Goal: Information Seeking & Learning: Learn about a topic

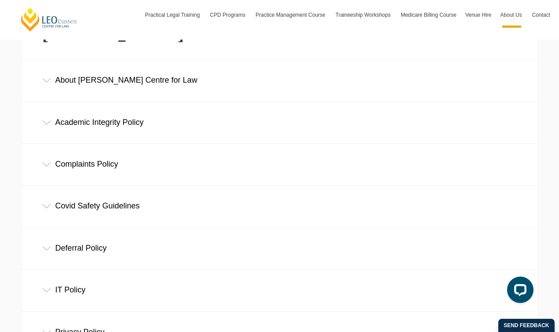
scroll to position [240, 0]
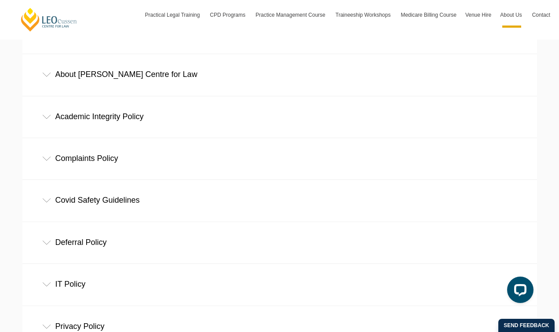
click at [147, 127] on div "Academic Integrity Policy" at bounding box center [279, 116] width 514 height 41
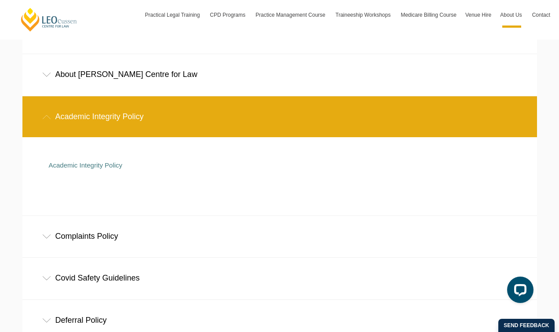
click at [154, 107] on div "Academic Integrity Policy" at bounding box center [279, 116] width 514 height 41
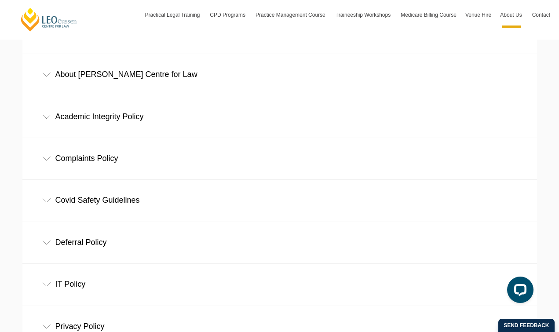
scroll to position [335, 0]
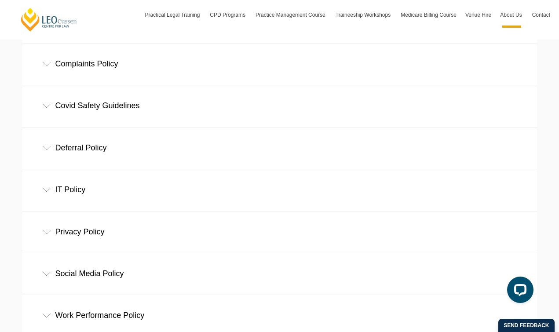
click at [150, 62] on div "Complaints Policy" at bounding box center [279, 64] width 514 height 41
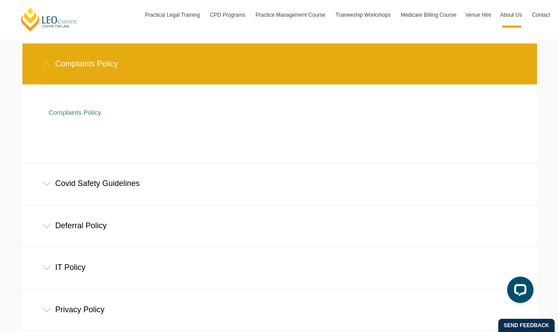
click at [150, 62] on div "Complaints Policy" at bounding box center [279, 64] width 514 height 41
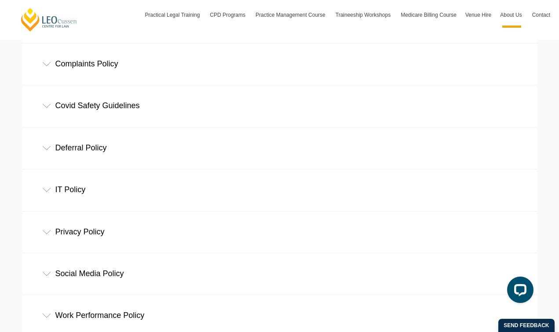
click at [132, 113] on div "Covid Safety Guidelines" at bounding box center [279, 105] width 514 height 41
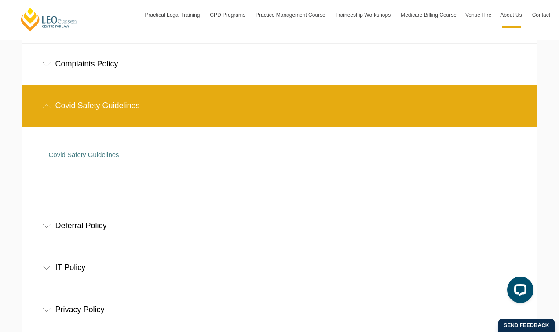
click at [133, 114] on div "Covid Safety Guidelines" at bounding box center [279, 105] width 514 height 41
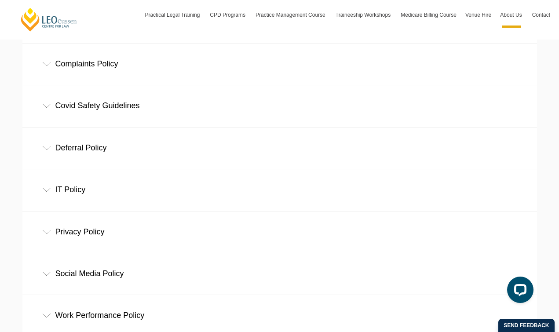
scroll to position [380, 0]
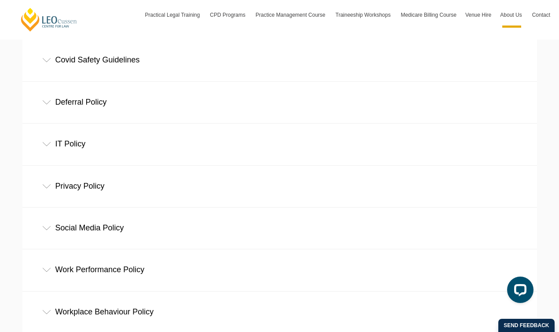
click at [130, 106] on div "Deferral Policy" at bounding box center [279, 102] width 514 height 41
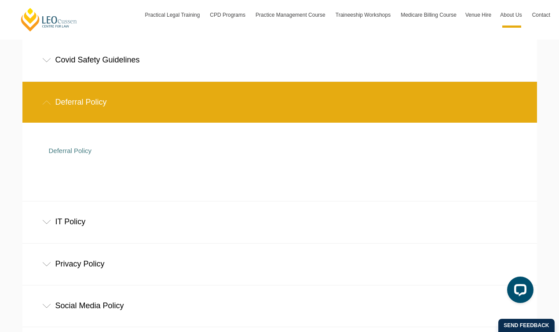
click at [130, 106] on div "Deferral Policy" at bounding box center [279, 102] width 514 height 41
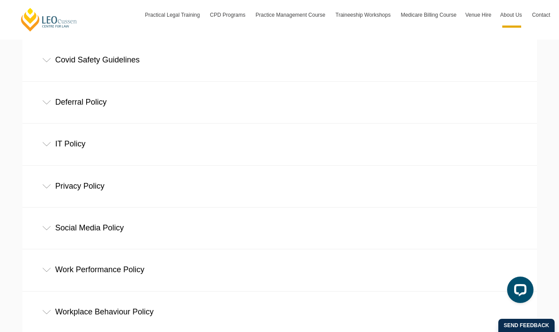
scroll to position [419, 0]
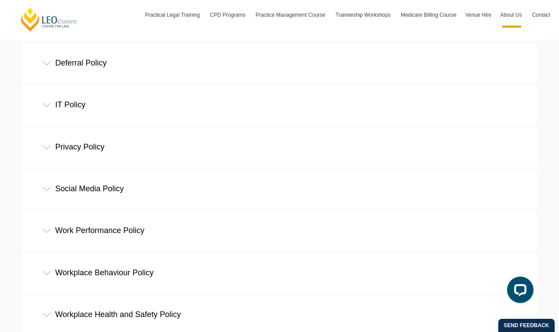
click at [129, 97] on div "IT Policy" at bounding box center [279, 104] width 514 height 41
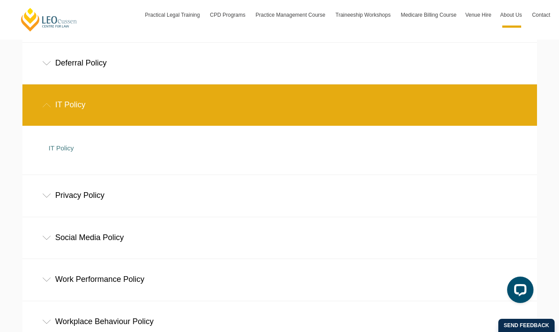
click at [128, 97] on div "IT Policy" at bounding box center [279, 104] width 514 height 41
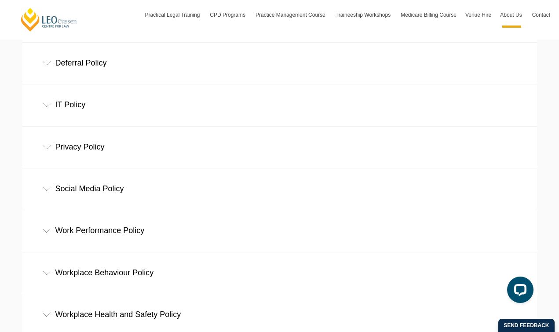
click at [124, 142] on div "Privacy Policy" at bounding box center [279, 147] width 514 height 41
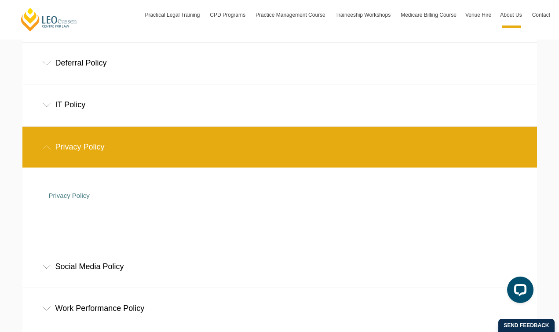
click at [123, 141] on div "Privacy Policy" at bounding box center [279, 147] width 514 height 41
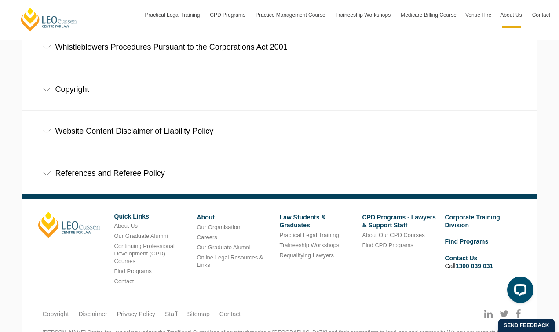
scroll to position [821, 0]
